Goal: Navigation & Orientation: Find specific page/section

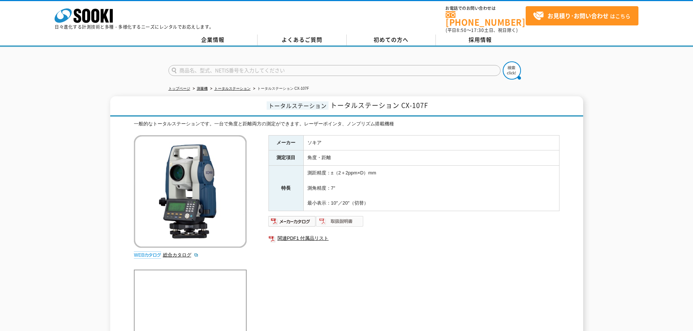
click at [343, 219] on img at bounding box center [340, 222] width 48 height 12
click at [292, 217] on img at bounding box center [292, 222] width 48 height 12
click at [185, 252] on link "総合カタログ" at bounding box center [181, 254] width 36 height 5
click at [287, 218] on img at bounding box center [292, 222] width 48 height 12
click at [92, 14] on icon at bounding box center [95, 16] width 8 height 14
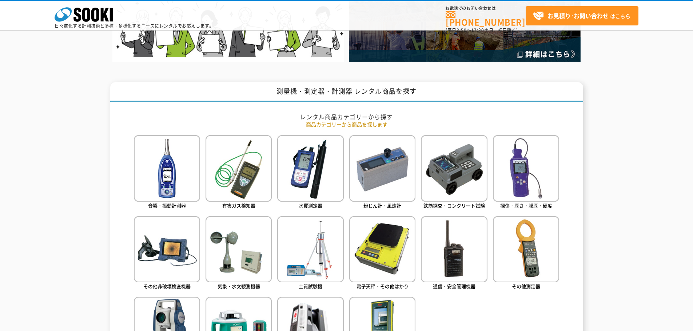
scroll to position [242, 0]
